Goal: Information Seeking & Learning: Learn about a topic

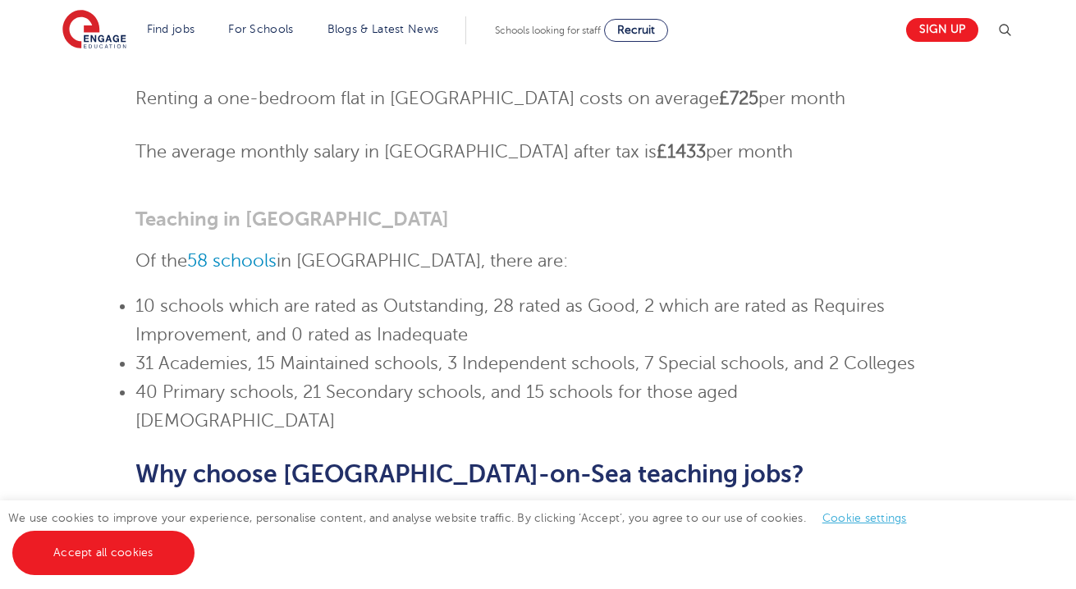
scroll to position [483, 0]
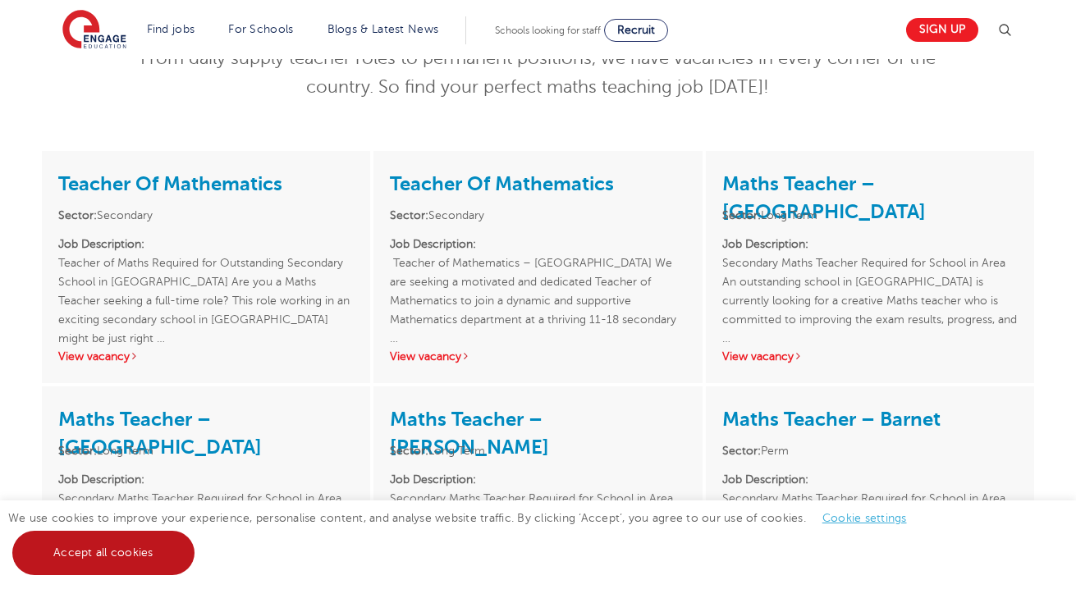
click at [140, 556] on link "Accept all cookies" at bounding box center [103, 553] width 182 height 44
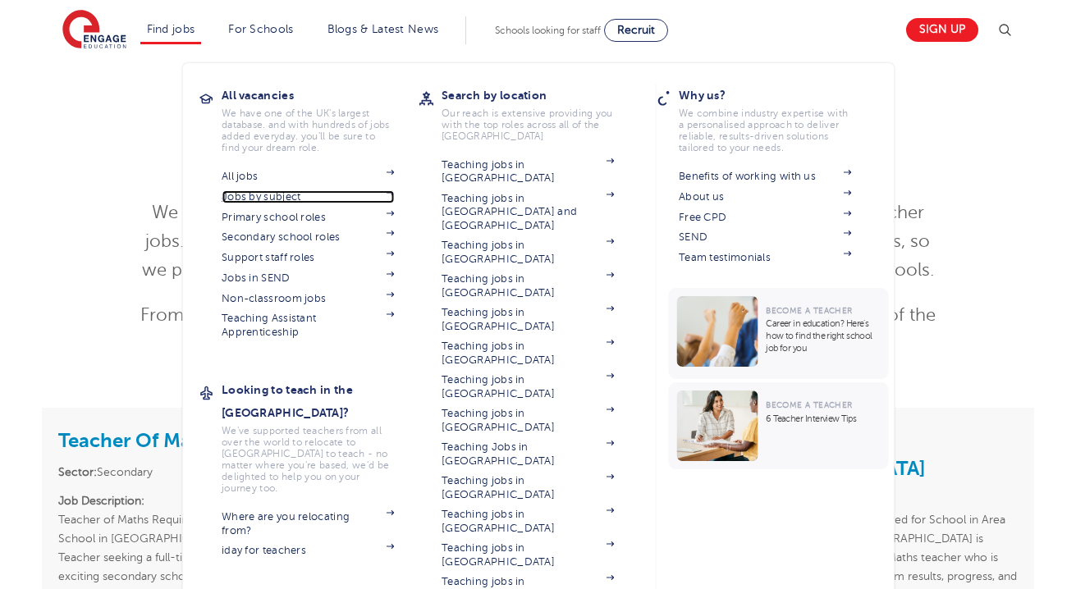
click at [346, 197] on link "Jobs by subject" at bounding box center [308, 196] width 172 height 13
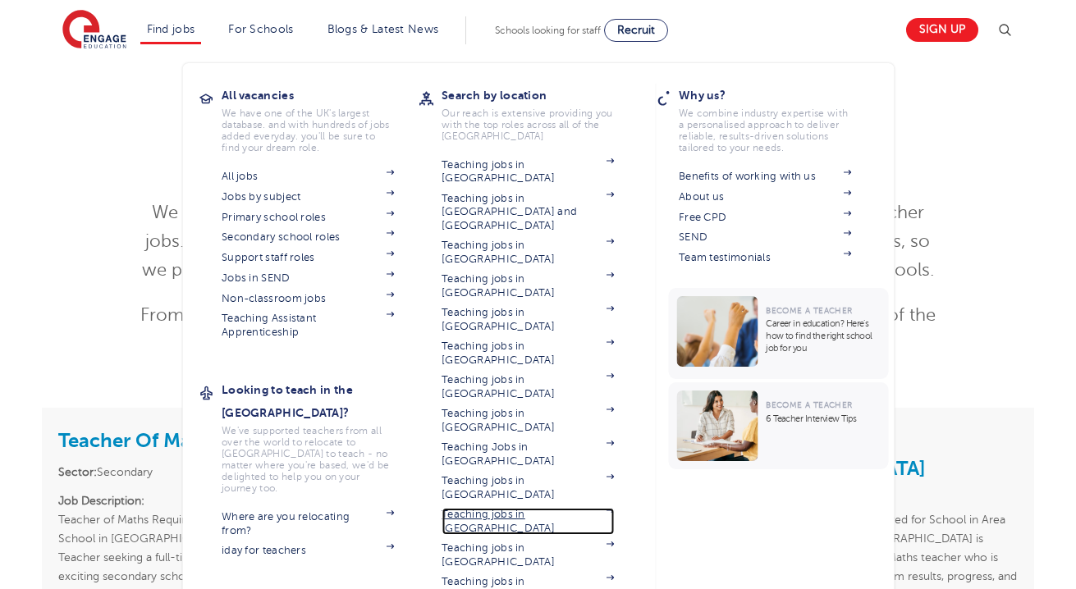
click at [495, 508] on link "Teaching jobs in [GEOGRAPHIC_DATA]" at bounding box center [528, 521] width 172 height 27
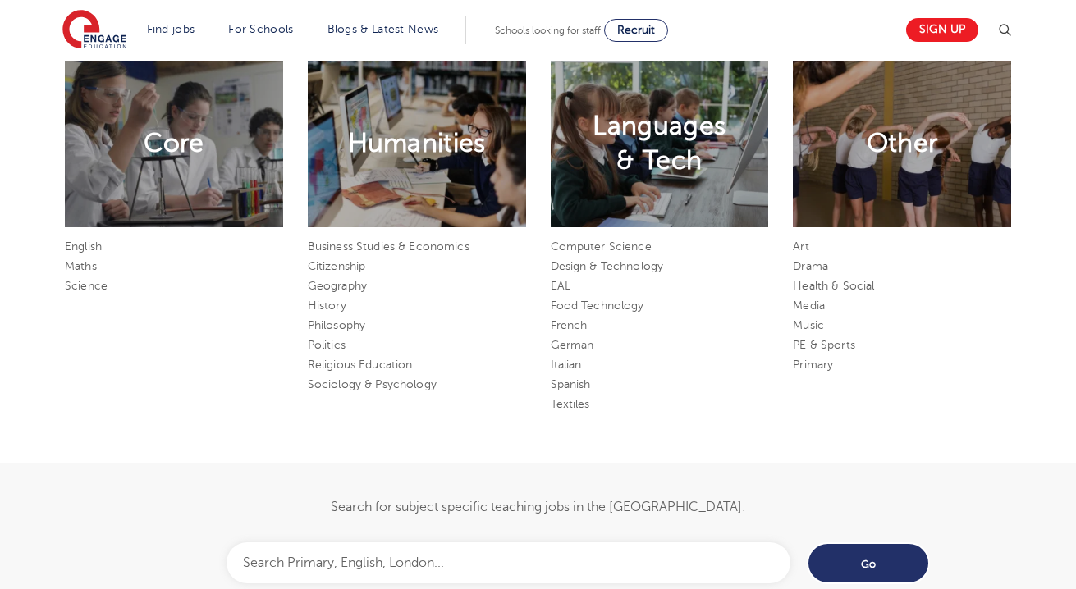
scroll to position [926, 0]
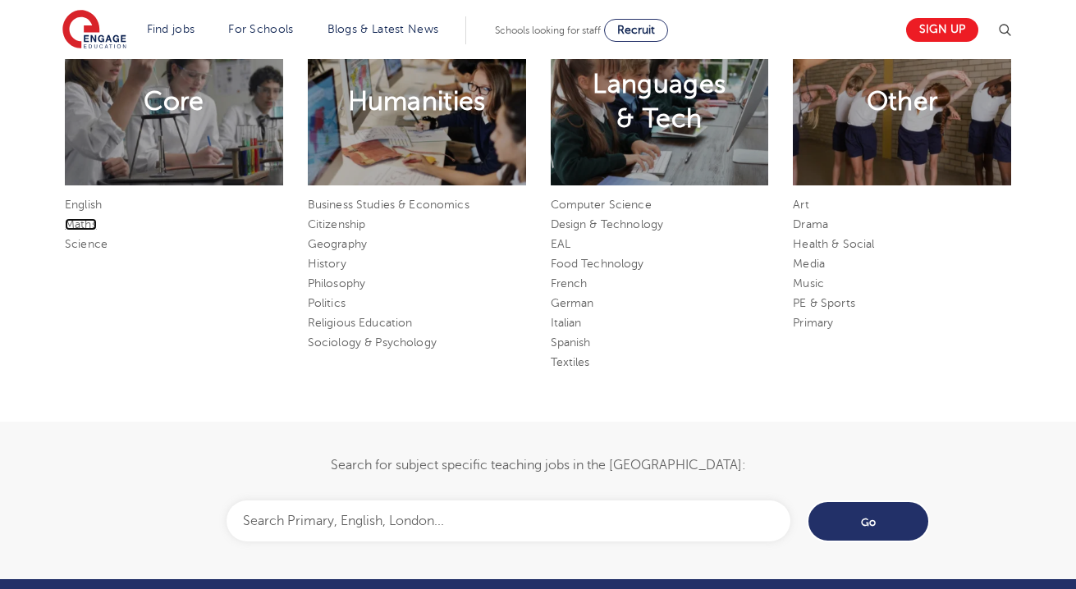
click at [71, 224] on link "Maths" at bounding box center [81, 224] width 32 height 12
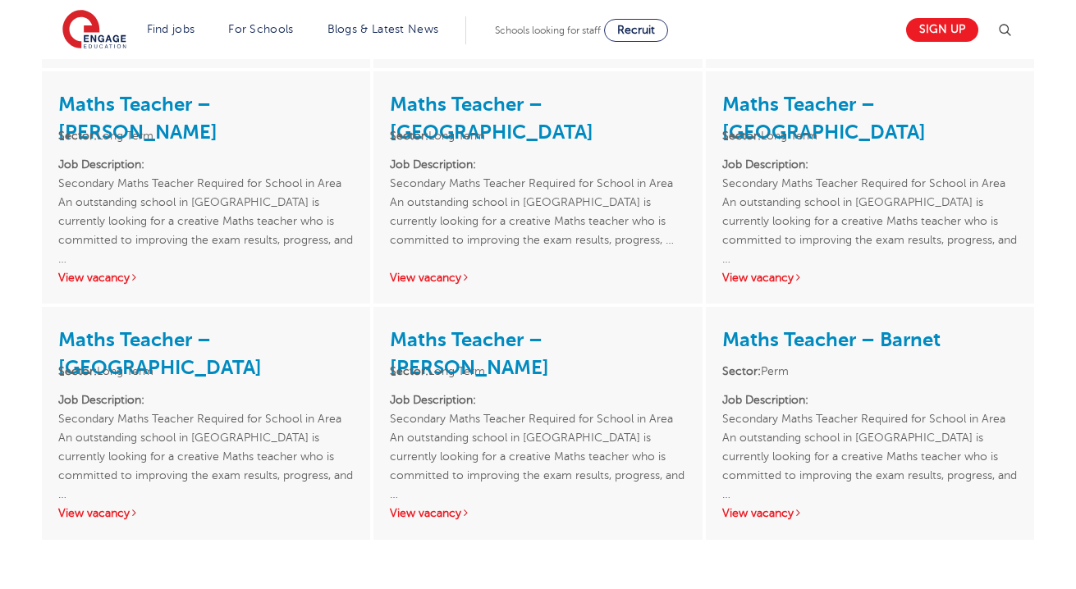
scroll to position [1402, 0]
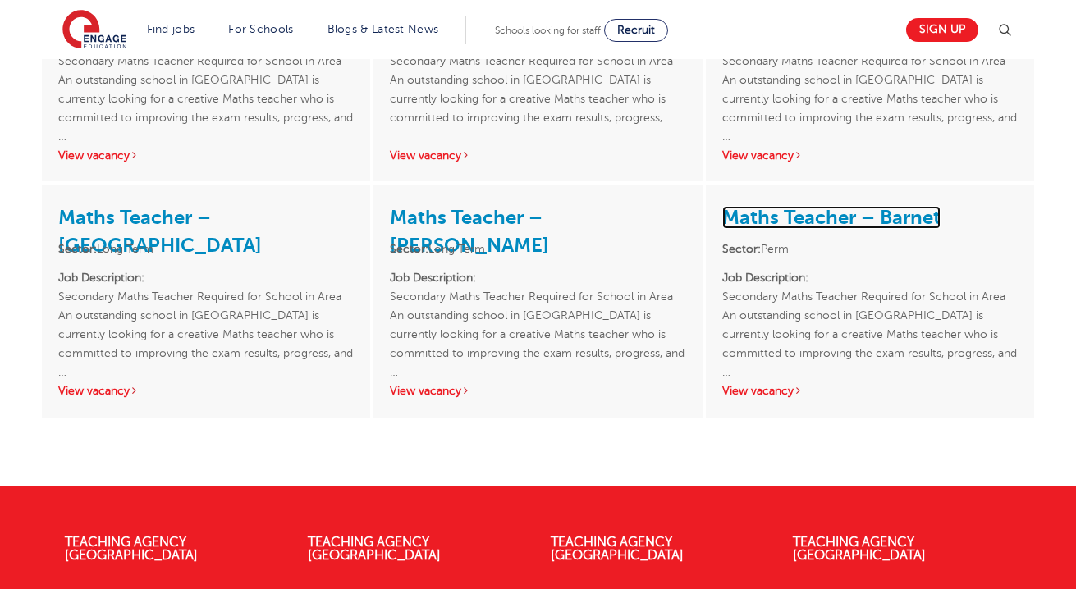
click at [777, 219] on link "Maths Teacher – Barnet" at bounding box center [831, 217] width 218 height 23
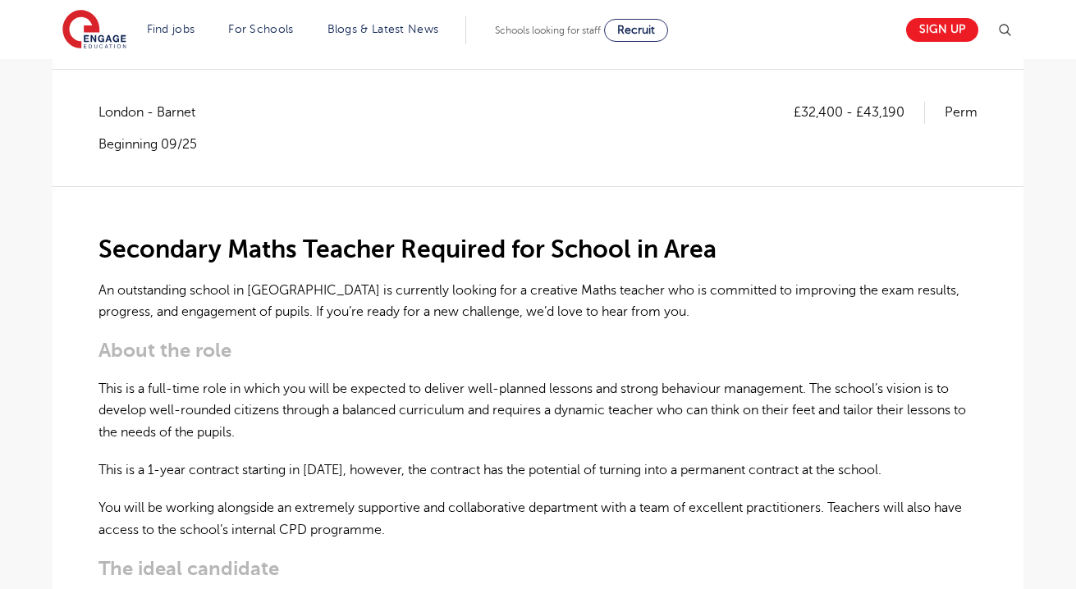
scroll to position [291, 0]
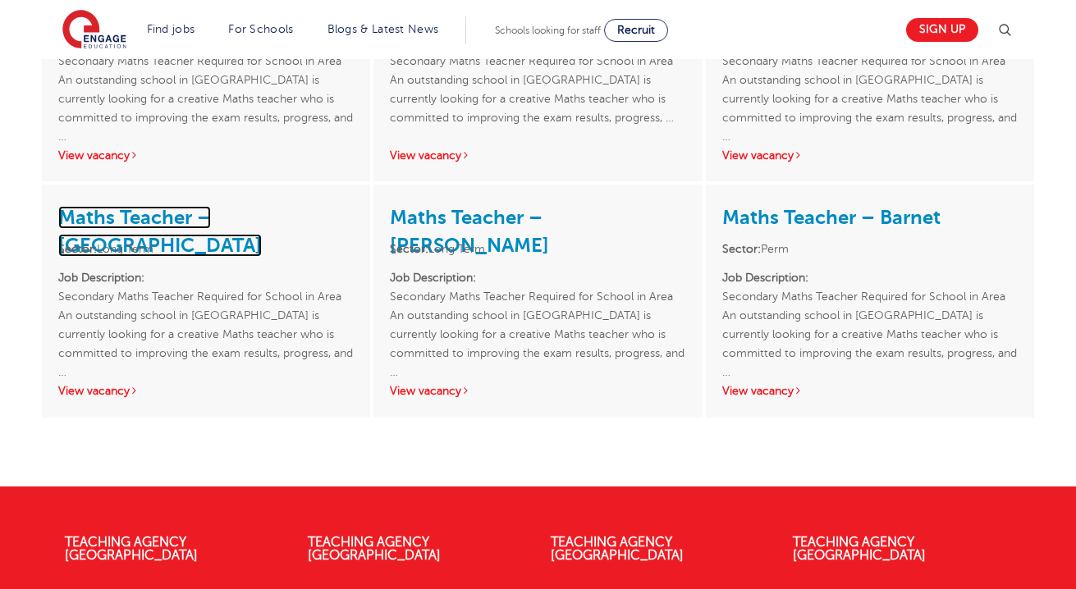
click at [236, 213] on link "Maths Teacher – Wandsworth" at bounding box center [160, 231] width 204 height 51
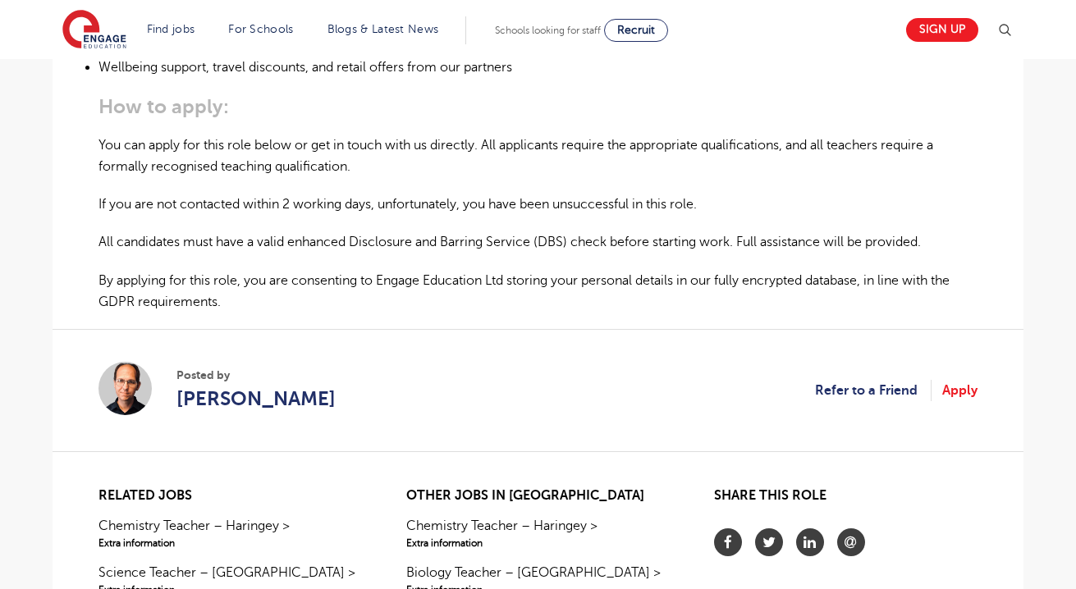
scroll to position [1098, 0]
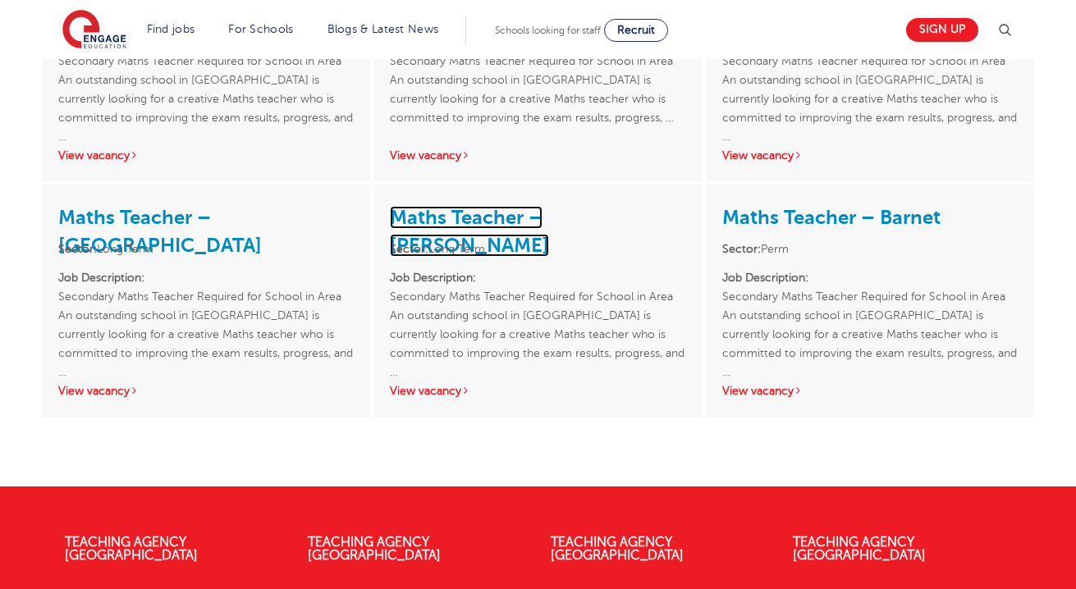
click at [521, 223] on link "Maths Teacher – [PERSON_NAME]" at bounding box center [469, 231] width 159 height 51
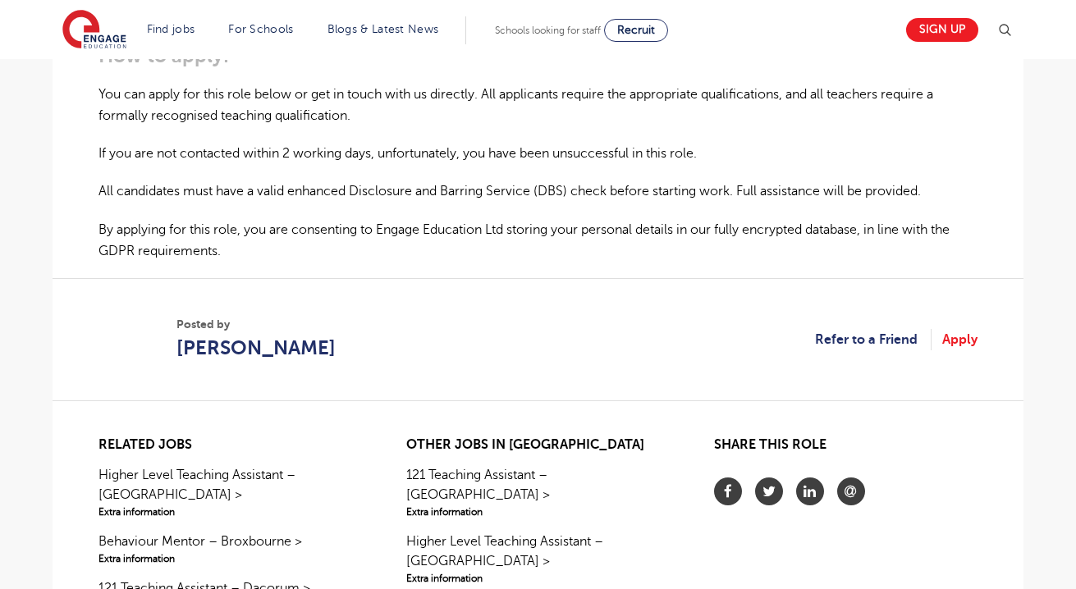
scroll to position [1145, 0]
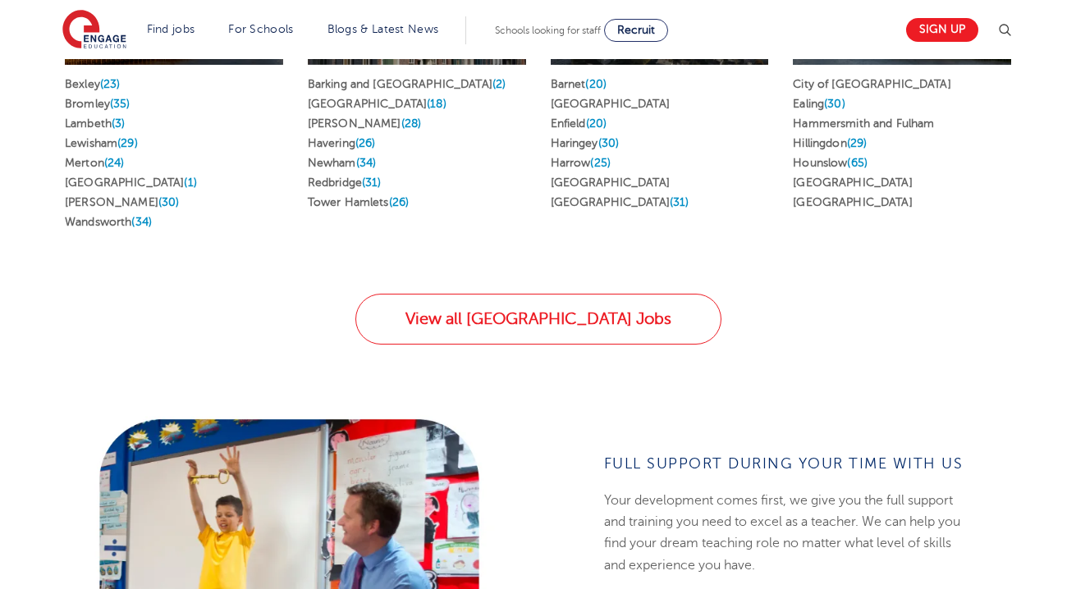
scroll to position [1205, 0]
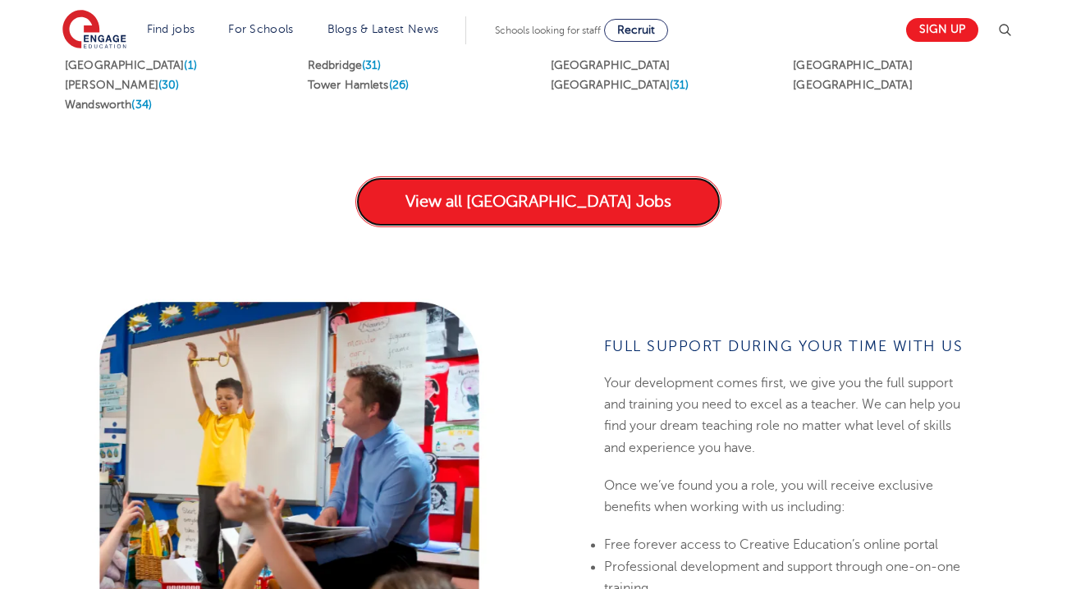
click at [492, 176] on link "View all London Jobs" at bounding box center [538, 201] width 366 height 51
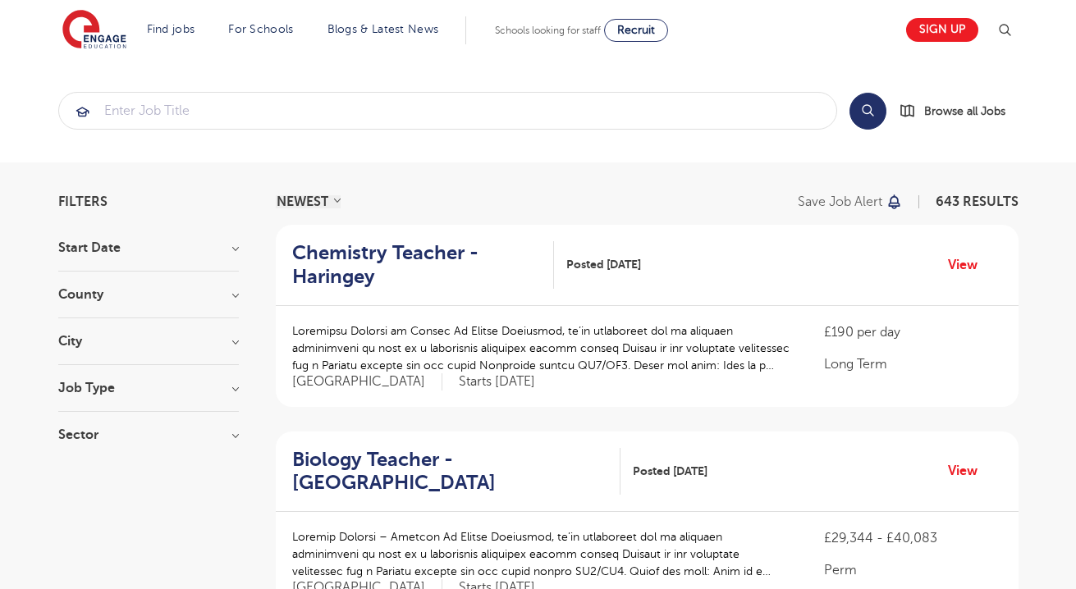
click at [234, 387] on h3 "Job Type" at bounding box center [148, 388] width 181 height 13
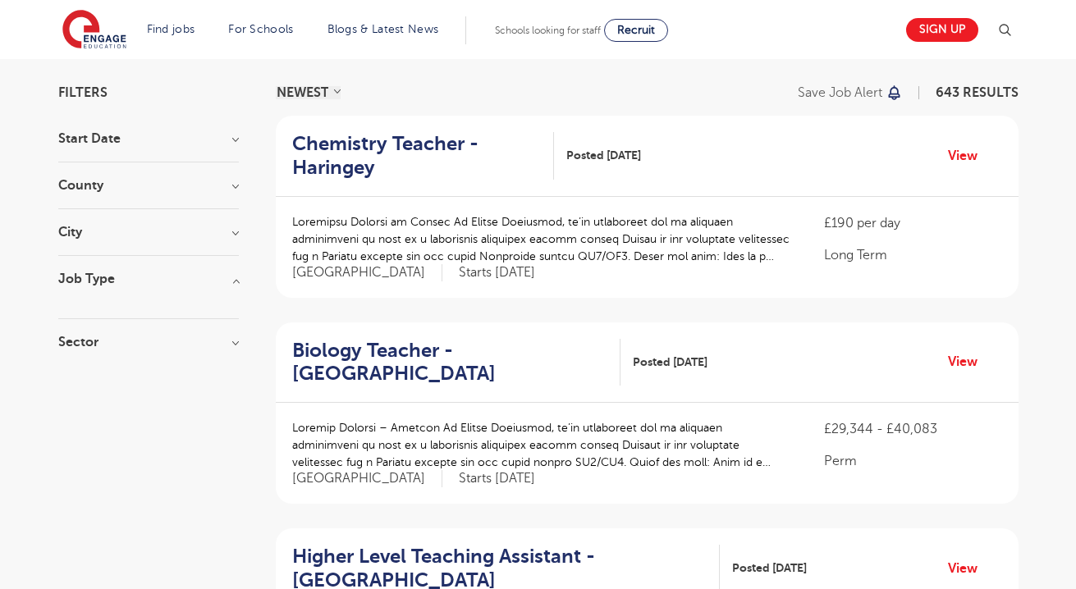
scroll to position [121, 0]
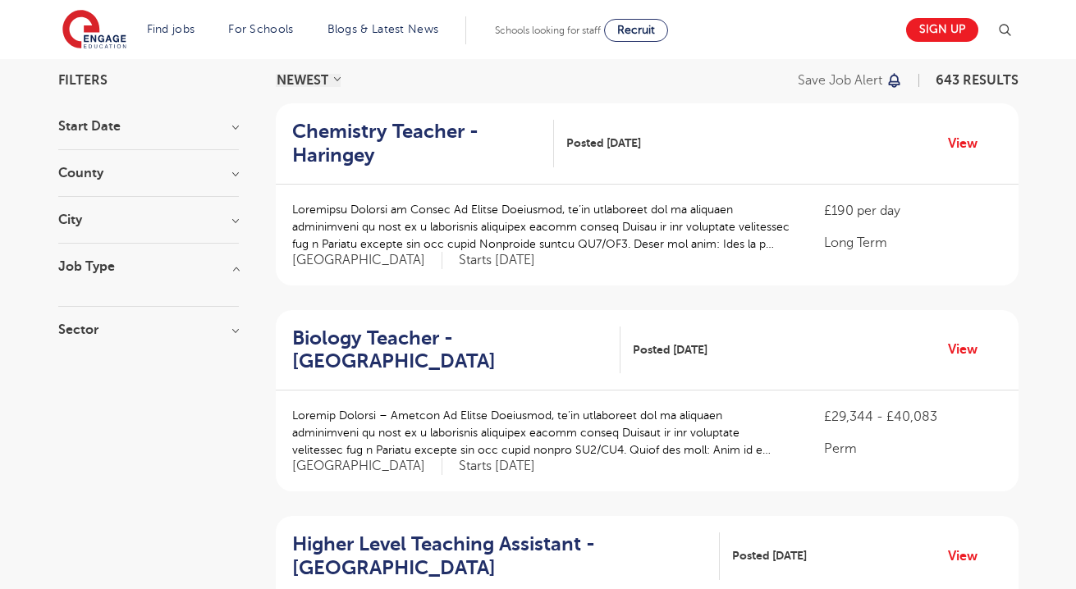
click at [230, 270] on h3 "Job Type" at bounding box center [148, 266] width 181 height 13
click at [154, 308] on h3 "Sector" at bounding box center [148, 313] width 181 height 13
click at [154, 307] on h3 "Sector" at bounding box center [148, 313] width 181 height 13
click at [149, 264] on h3 "Job Type" at bounding box center [148, 266] width 181 height 13
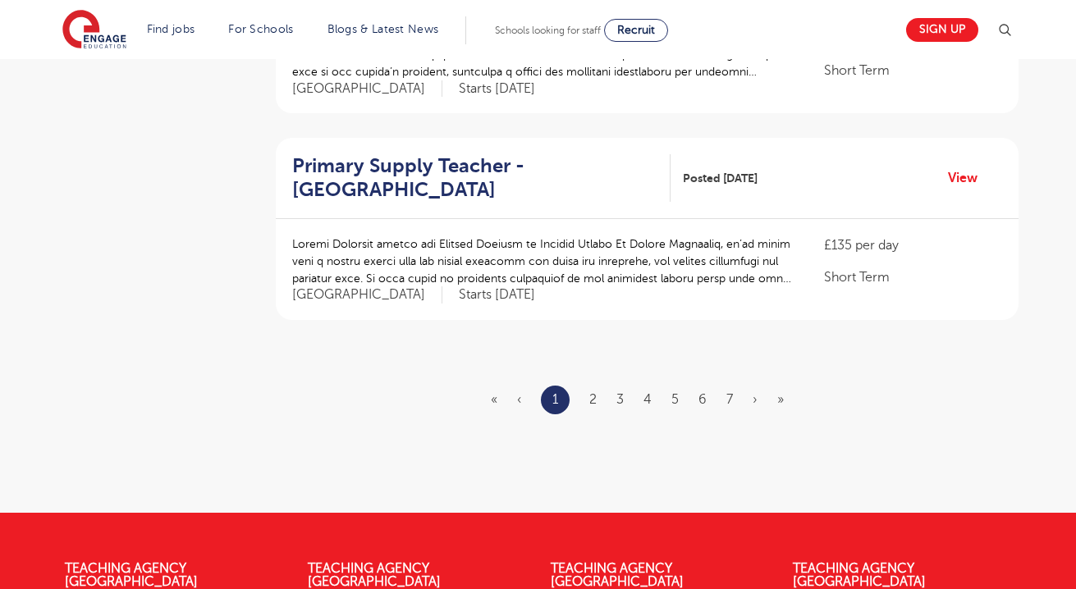
scroll to position [1947, 0]
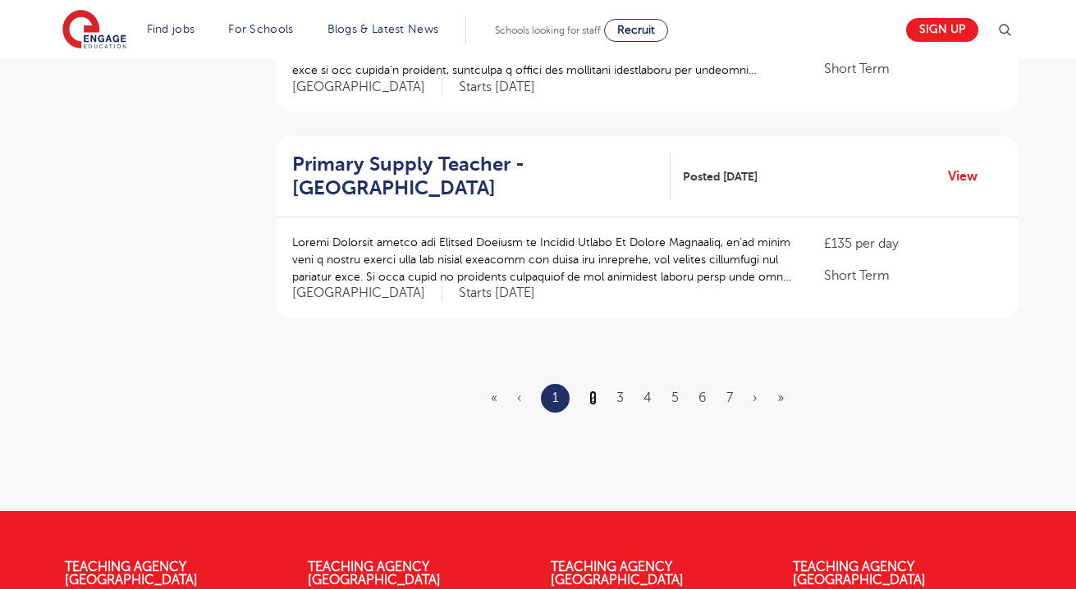
click at [596, 391] on link "2" at bounding box center [592, 398] width 7 height 15
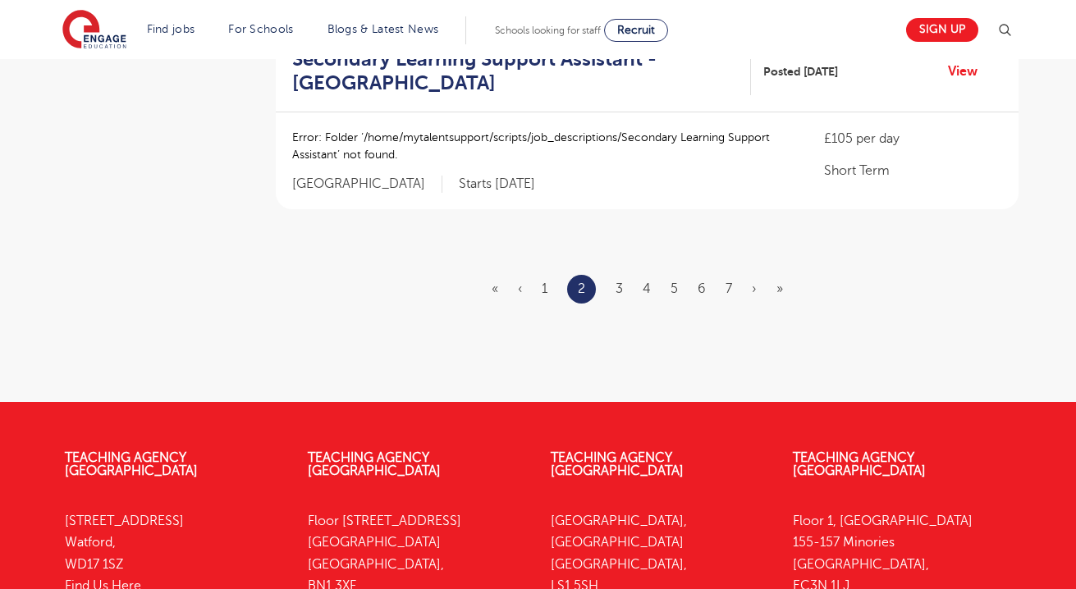
scroll to position [2223, 0]
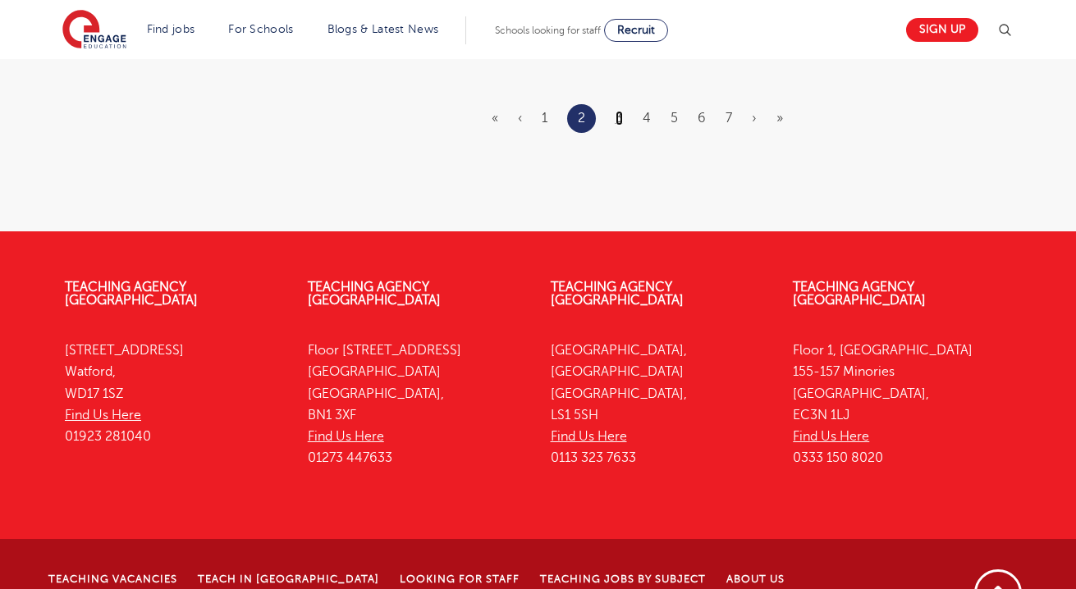
click at [620, 111] on link "3" at bounding box center [619, 118] width 7 height 15
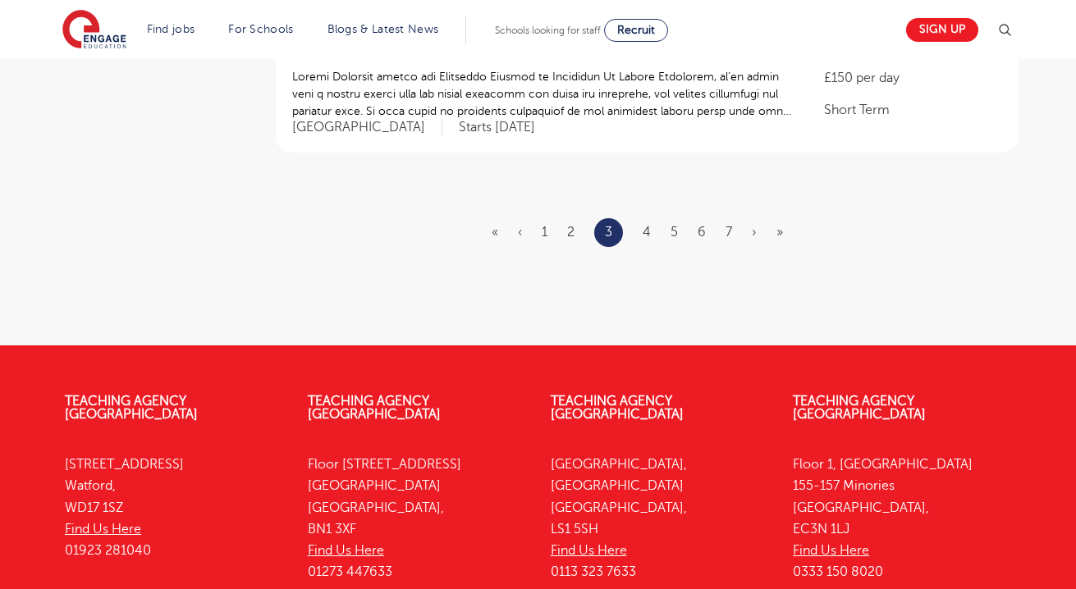
scroll to position [1980, 0]
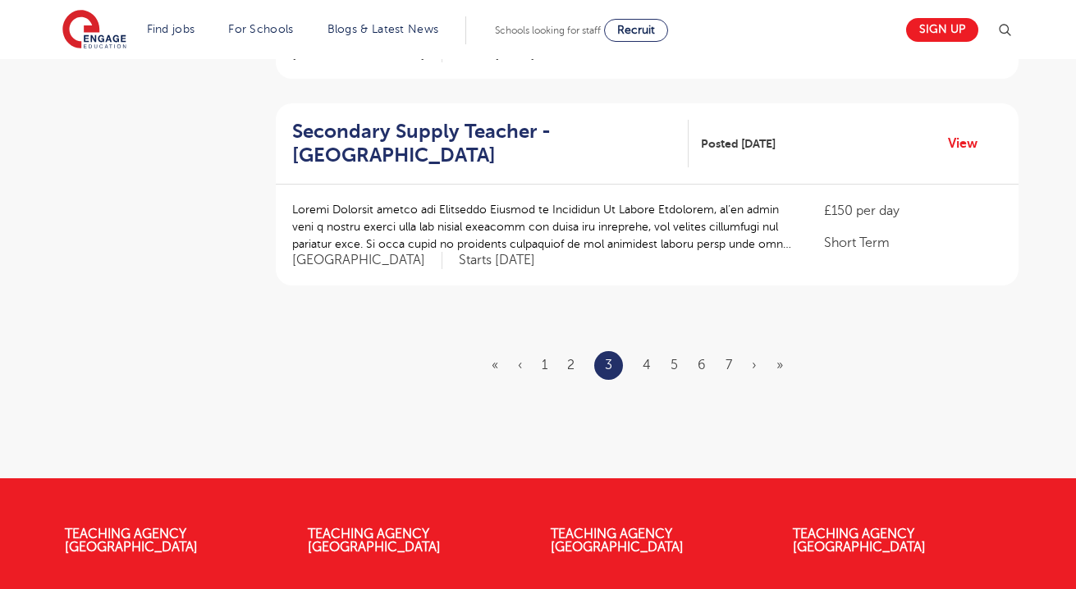
click at [642, 351] on ul "« ‹ 1 2 3 4 5 6 7 › »" at bounding box center [647, 365] width 311 height 29
click at [644, 358] on link "4" at bounding box center [647, 365] width 8 height 15
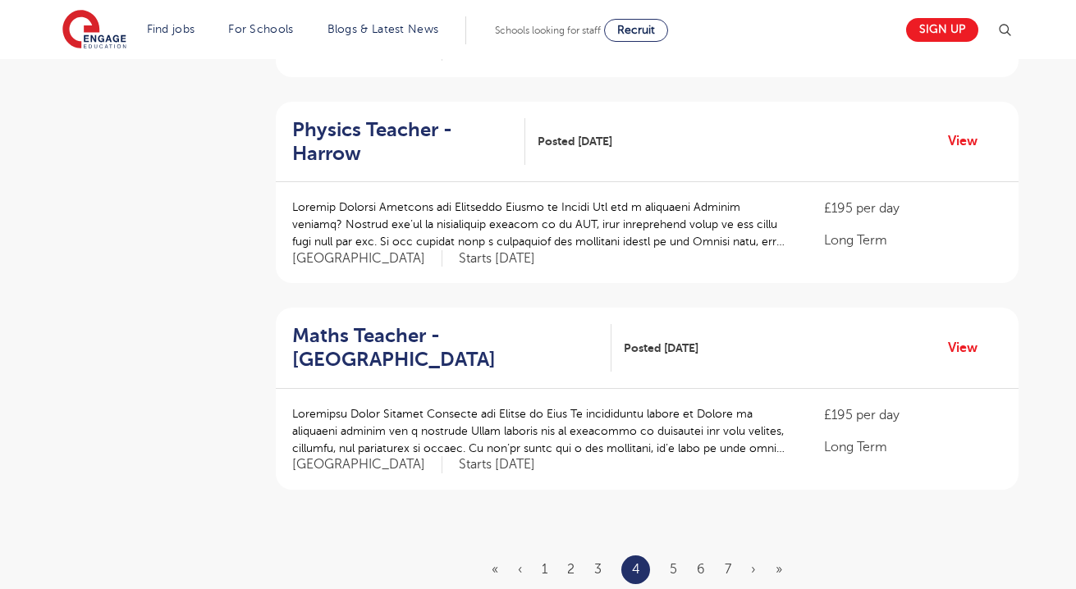
scroll to position [1769, 0]
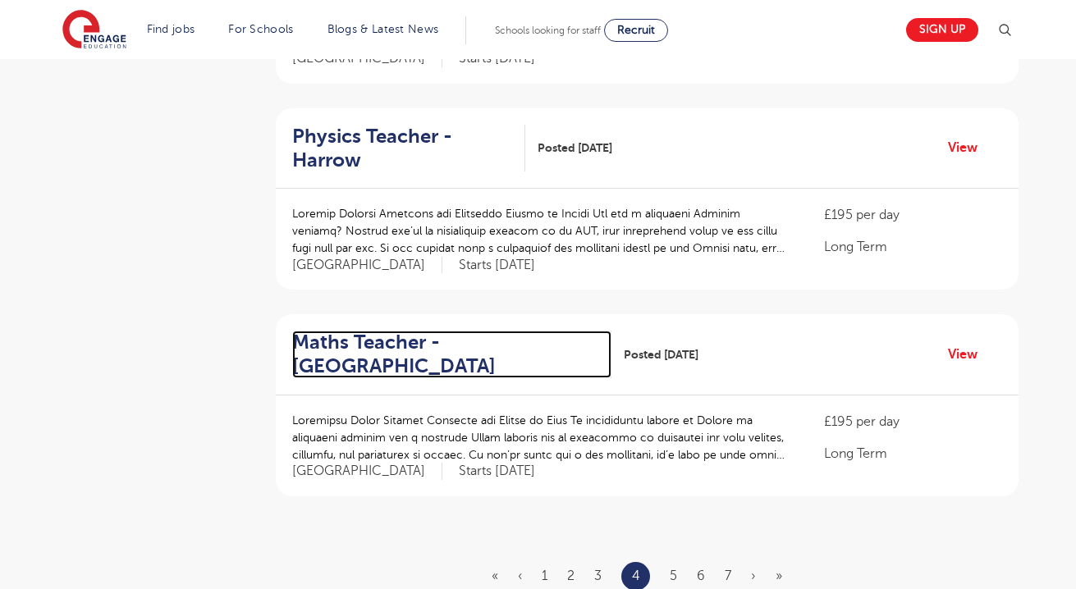
click at [369, 331] on h2 "Maths Teacher - Lewisham" at bounding box center [445, 355] width 306 height 48
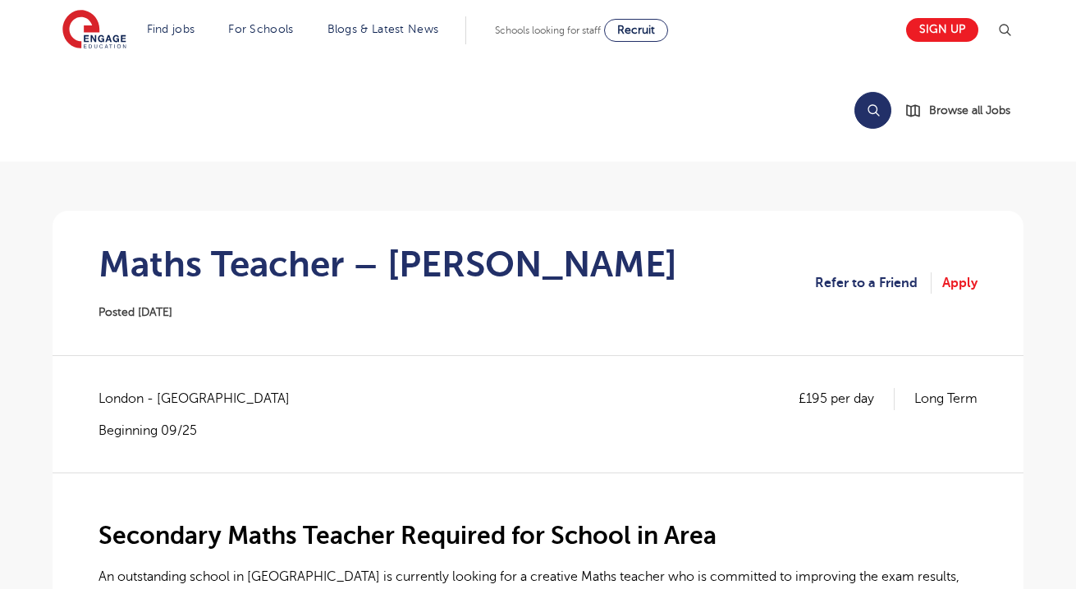
scroll to position [120, 0]
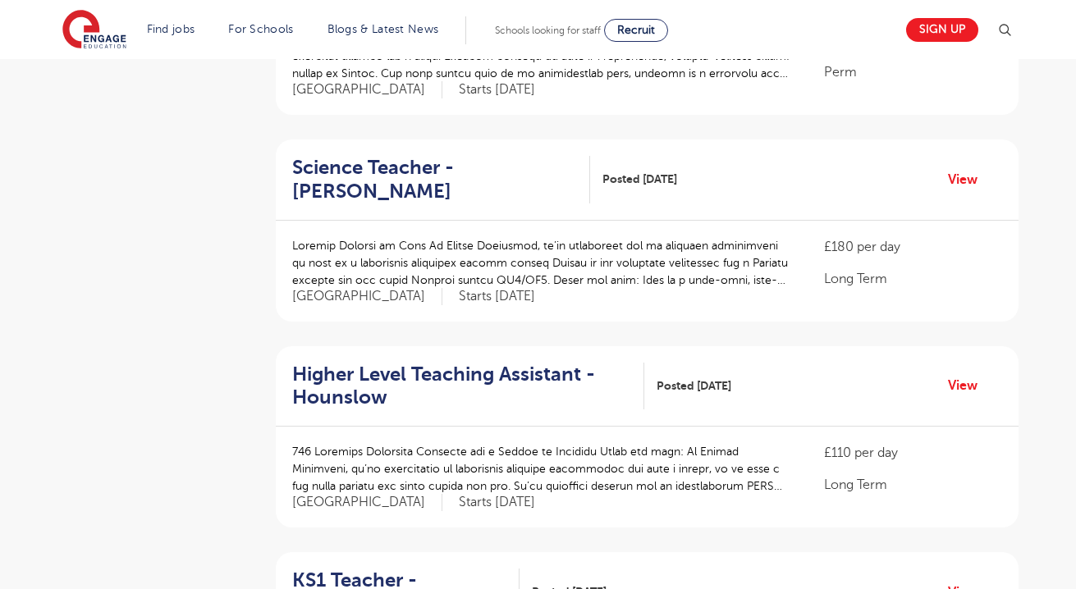
scroll to position [1103, 0]
